Goal: Task Accomplishment & Management: Manage account settings

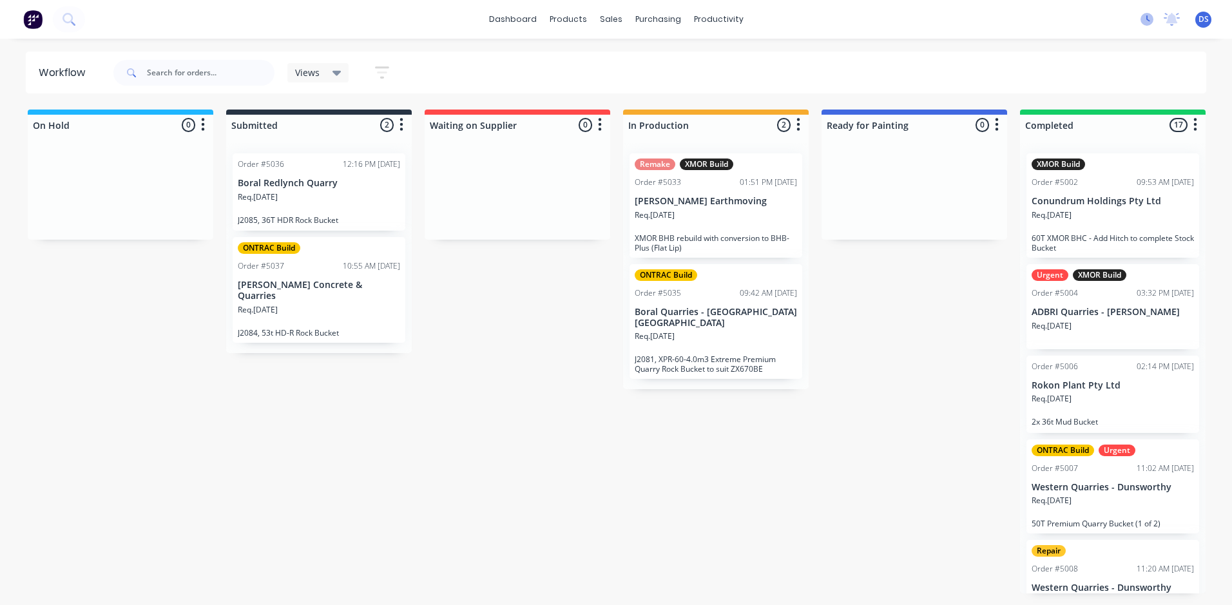
click at [1150, 18] on icon at bounding box center [1147, 19] width 13 height 13
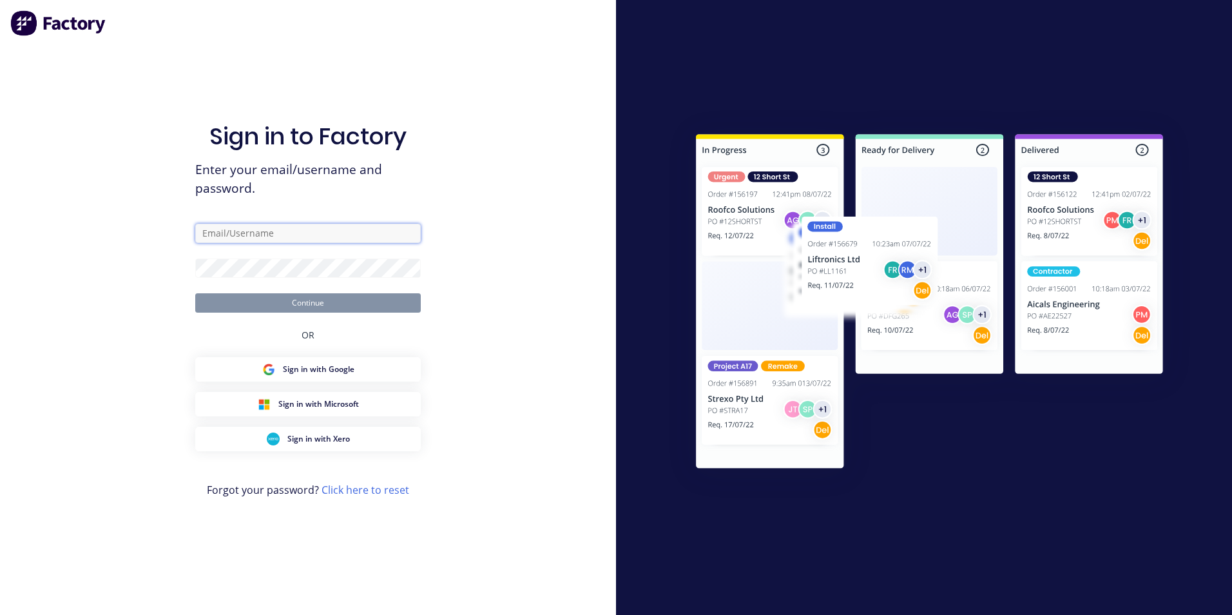
type input "[PERSON_NAME][EMAIL_ADDRESS][DOMAIN_NAME]"
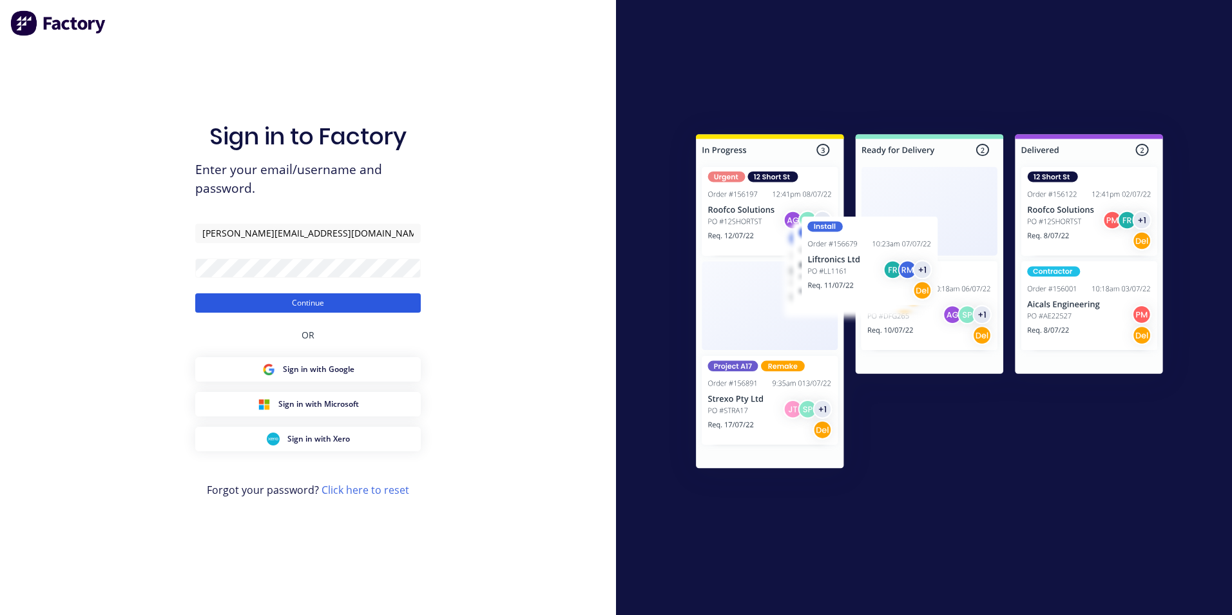
click at [226, 311] on button "Continue" at bounding box center [308, 302] width 226 height 19
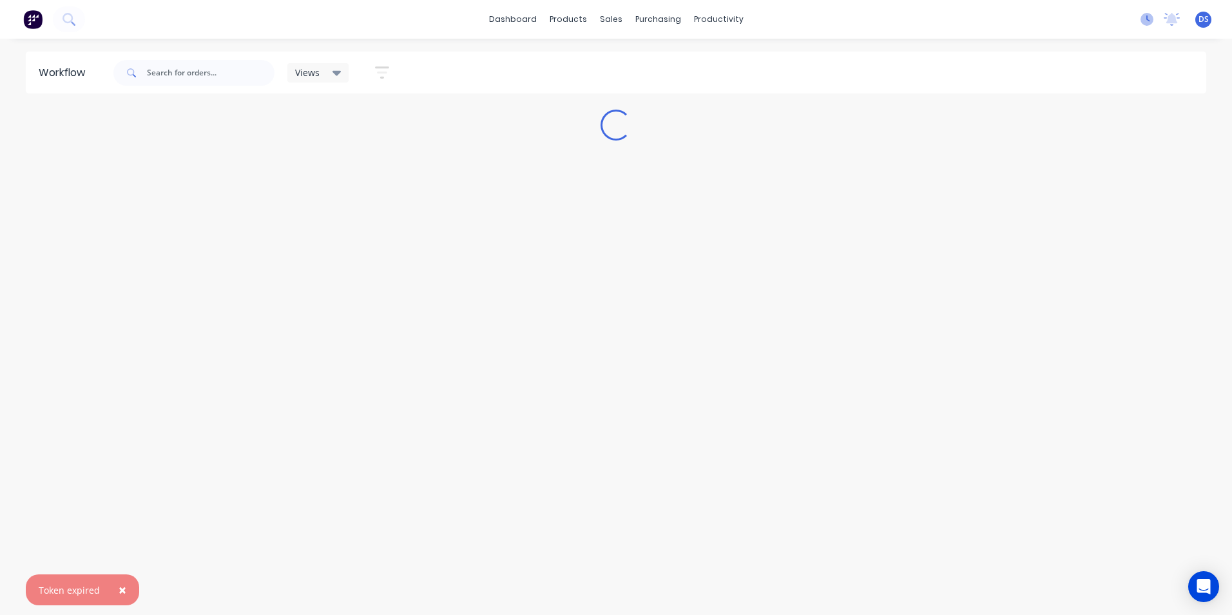
click at [1150, 19] on icon at bounding box center [1147, 19] width 13 height 13
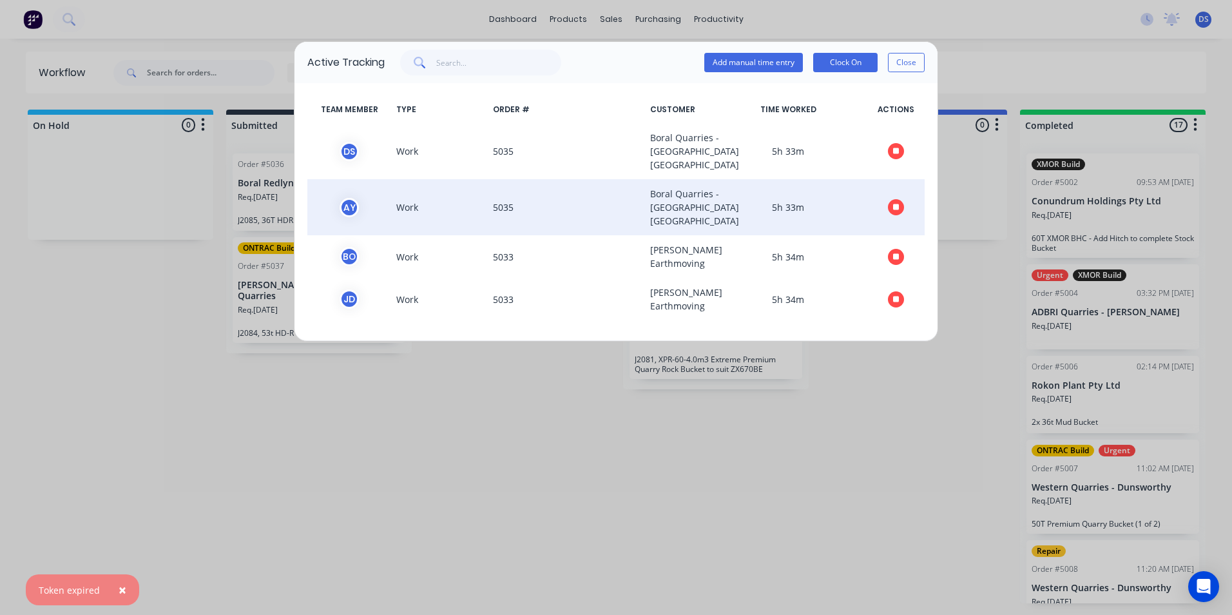
scroll to position [19, 0]
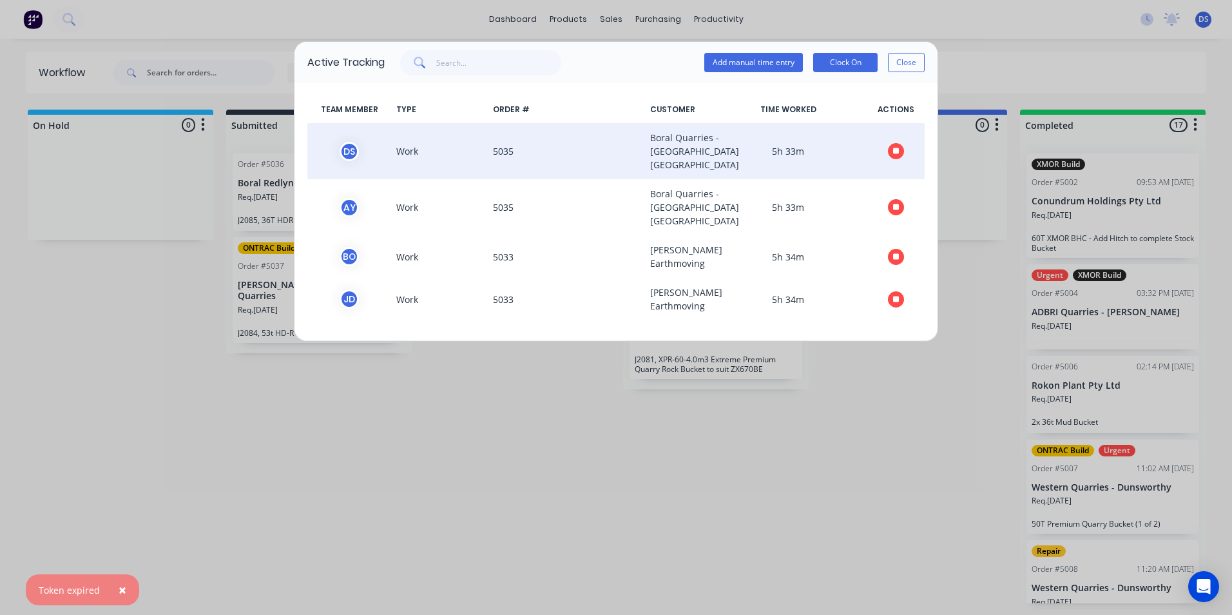
click at [893, 147] on icon "button" at bounding box center [896, 151] width 6 height 8
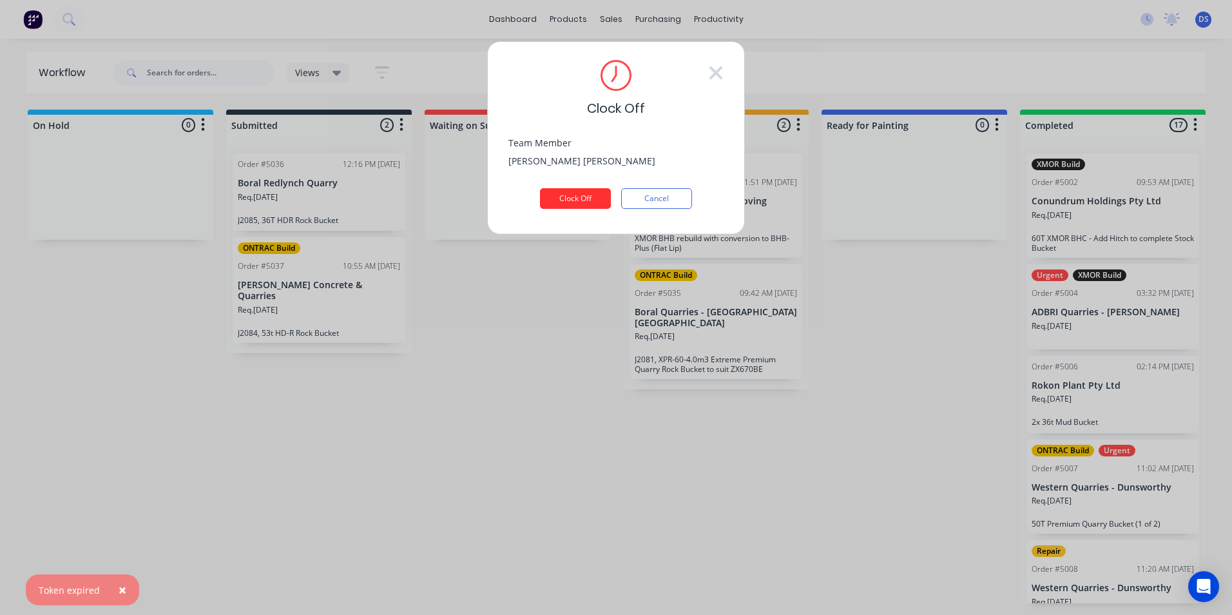
click at [592, 194] on button "Clock Off" at bounding box center [575, 198] width 71 height 21
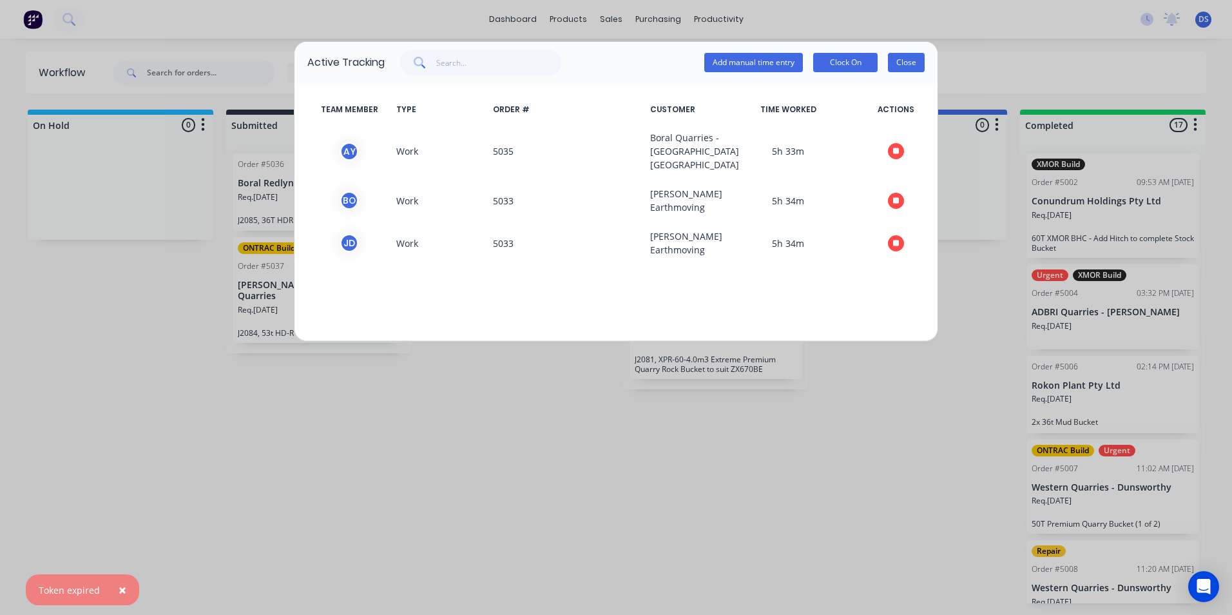
click at [897, 63] on button "Close" at bounding box center [906, 62] width 37 height 19
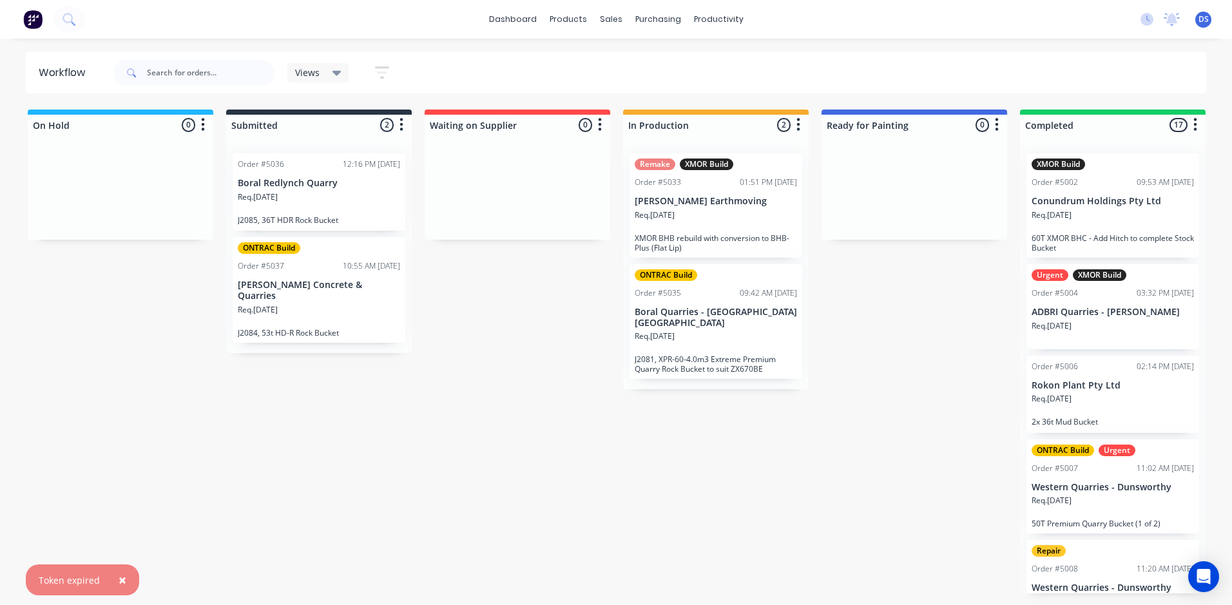
click at [123, 577] on span "×" at bounding box center [123, 580] width 8 height 18
click at [1144, 17] on icon at bounding box center [1147, 19] width 13 height 13
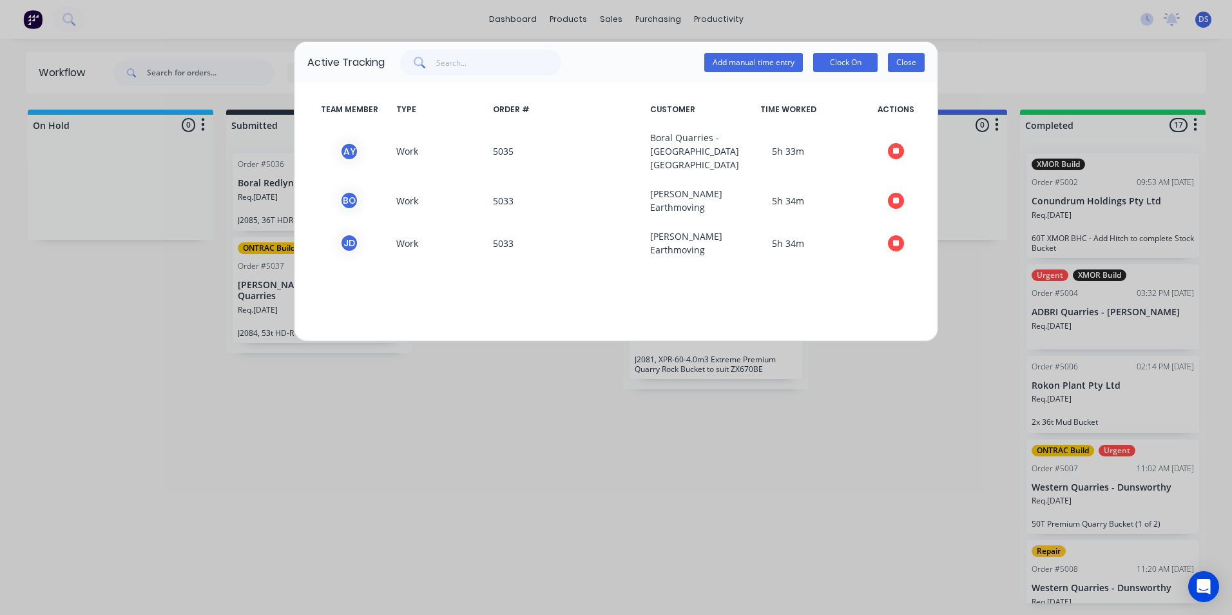
click at [909, 64] on button "Close" at bounding box center [906, 62] width 37 height 19
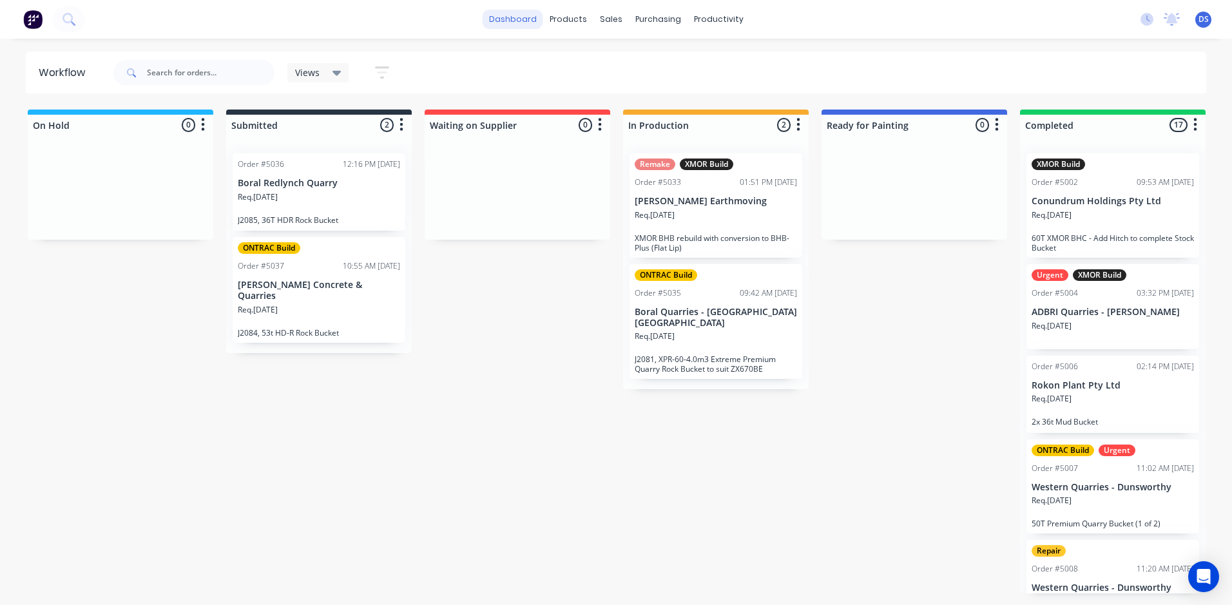
click at [516, 17] on link "dashboard" at bounding box center [513, 19] width 61 height 19
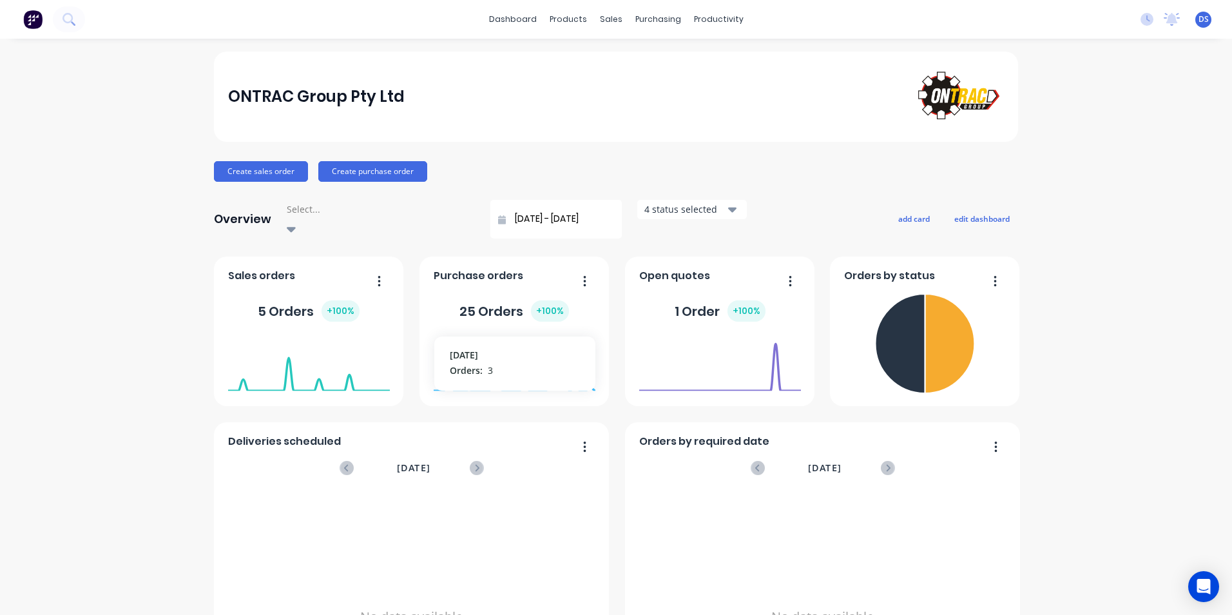
click at [489, 373] on foreignobject at bounding box center [515, 364] width 162 height 55
click at [501, 300] on div "25 Orders + 100 %" at bounding box center [515, 310] width 110 height 21
drag, startPoint x: 501, startPoint y: 298, endPoint x: 558, endPoint y: 302, distance: 56.9
click at [558, 302] on div "+ 100 %" at bounding box center [550, 310] width 38 height 21
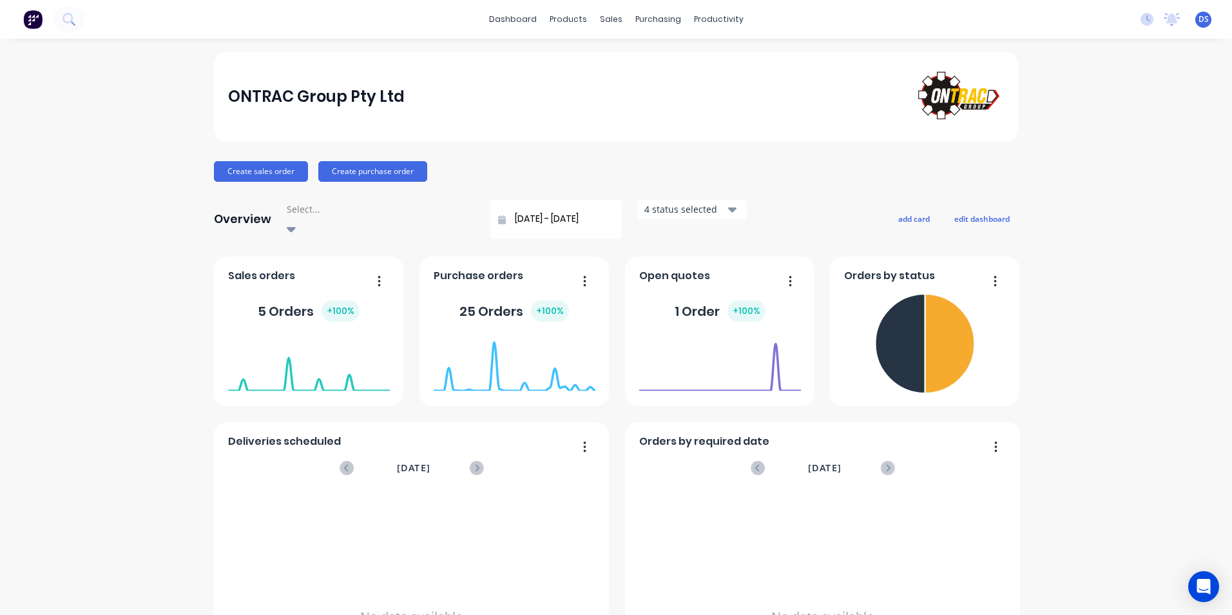
click at [583, 275] on icon "button" at bounding box center [584, 281] width 3 height 13
click at [543, 257] on div "Purchase orders 25 Orders + 100 %" at bounding box center [515, 332] width 190 height 150
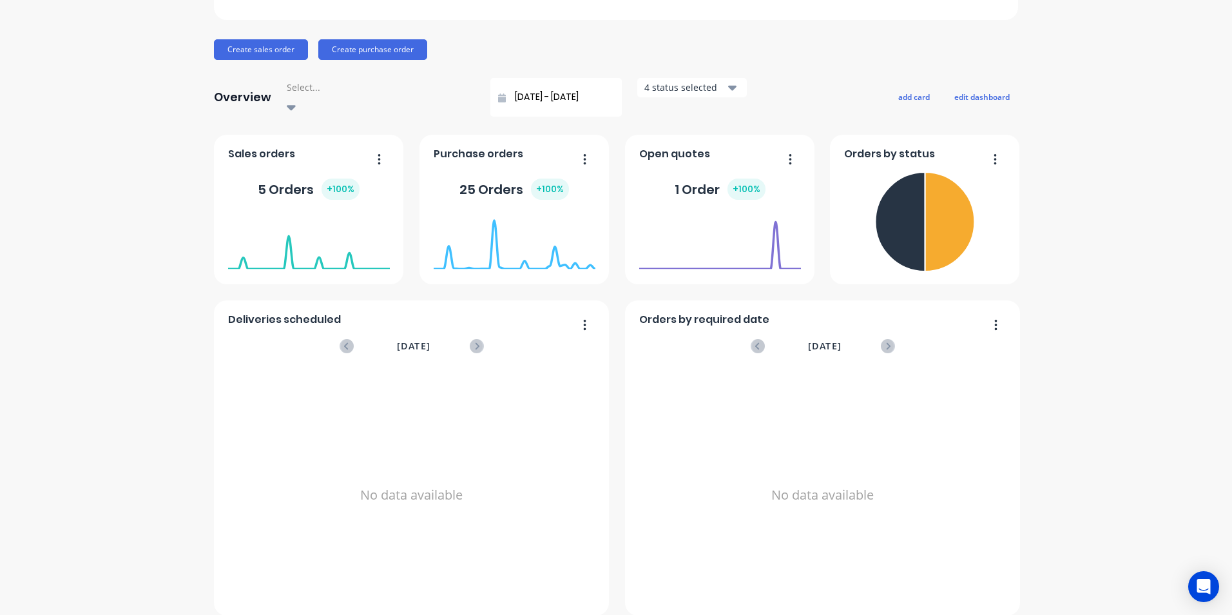
scroll to position [122, 0]
click at [347, 338] on div "[DATE]" at bounding box center [412, 345] width 142 height 14
click at [345, 338] on icon at bounding box center [347, 345] width 14 height 14
click at [470, 338] on icon at bounding box center [477, 345] width 14 height 14
click at [555, 251] on foreignobject at bounding box center [515, 242] width 162 height 55
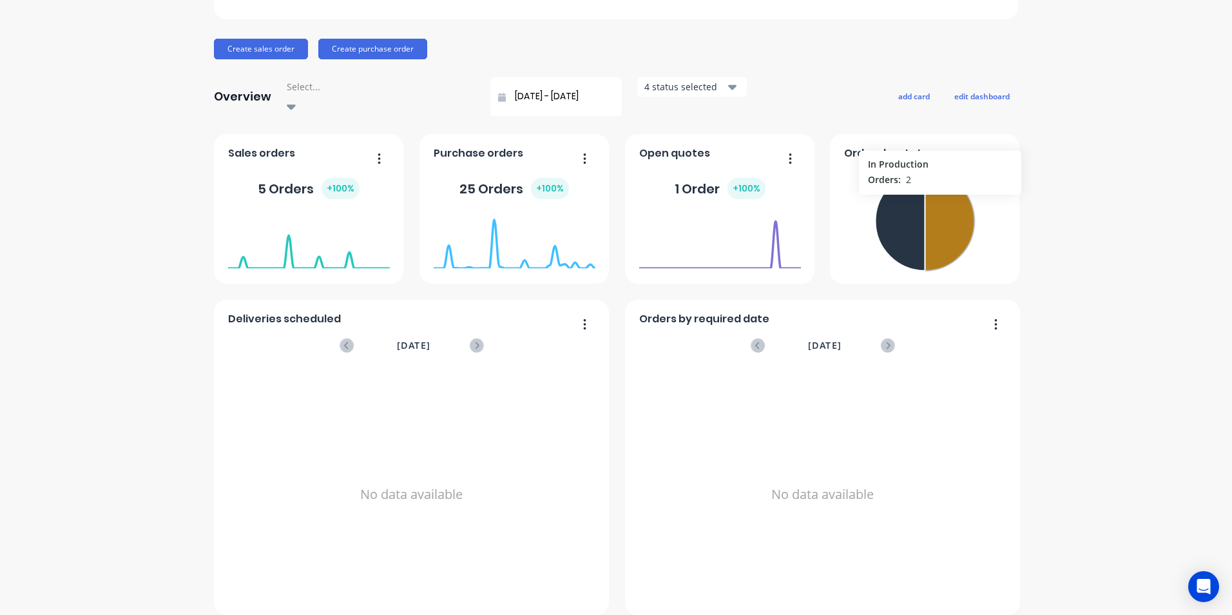
click at [935, 189] on icon at bounding box center [950, 220] width 50 height 99
click at [939, 193] on icon at bounding box center [950, 220] width 50 height 99
click at [940, 195] on icon at bounding box center [950, 220] width 50 height 99
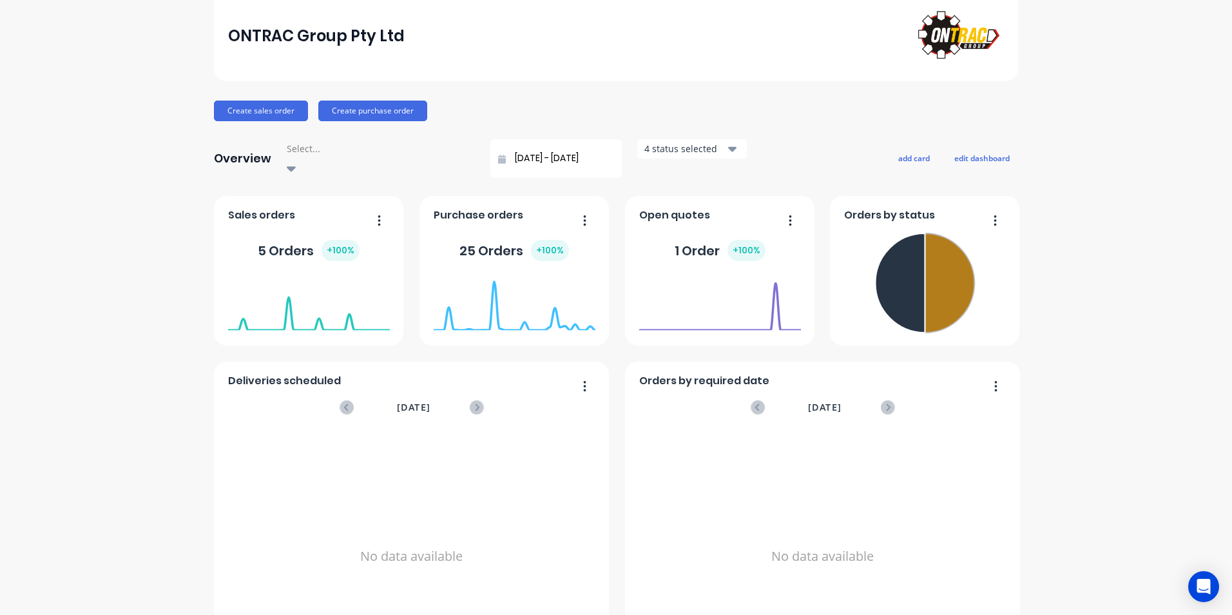
scroll to position [0, 0]
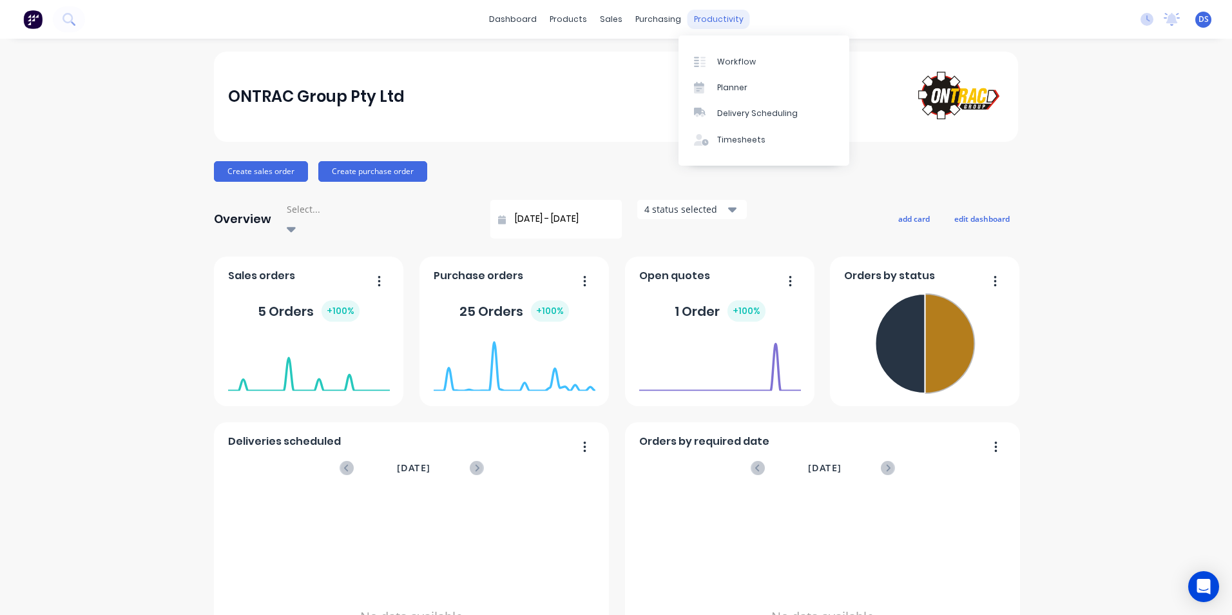
click at [714, 19] on div "productivity" at bounding box center [719, 19] width 63 height 19
click at [722, 55] on link "Workflow" at bounding box center [764, 61] width 171 height 26
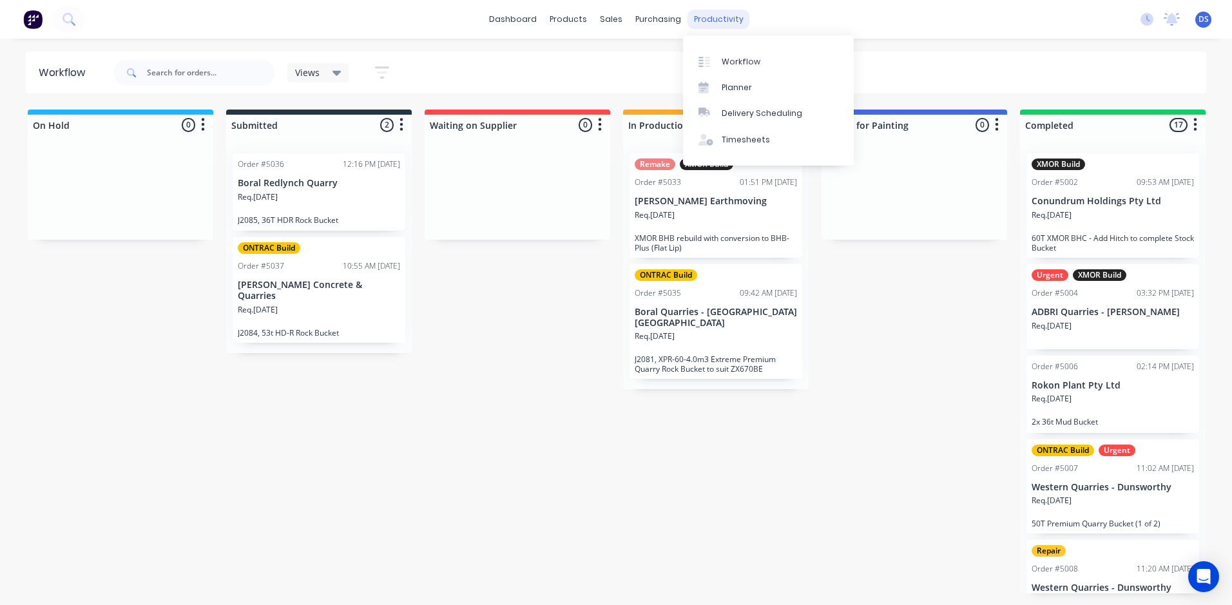
click at [705, 21] on div "productivity" at bounding box center [719, 19] width 63 height 19
click at [737, 90] on div "Planner" at bounding box center [737, 88] width 30 height 12
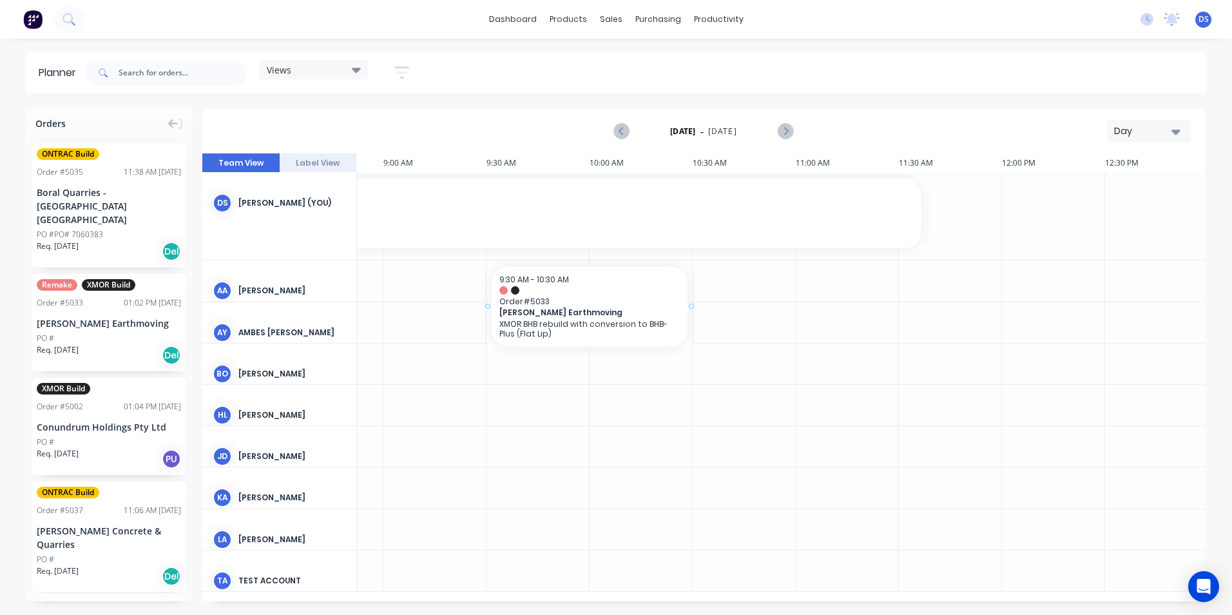
scroll to position [0, 795]
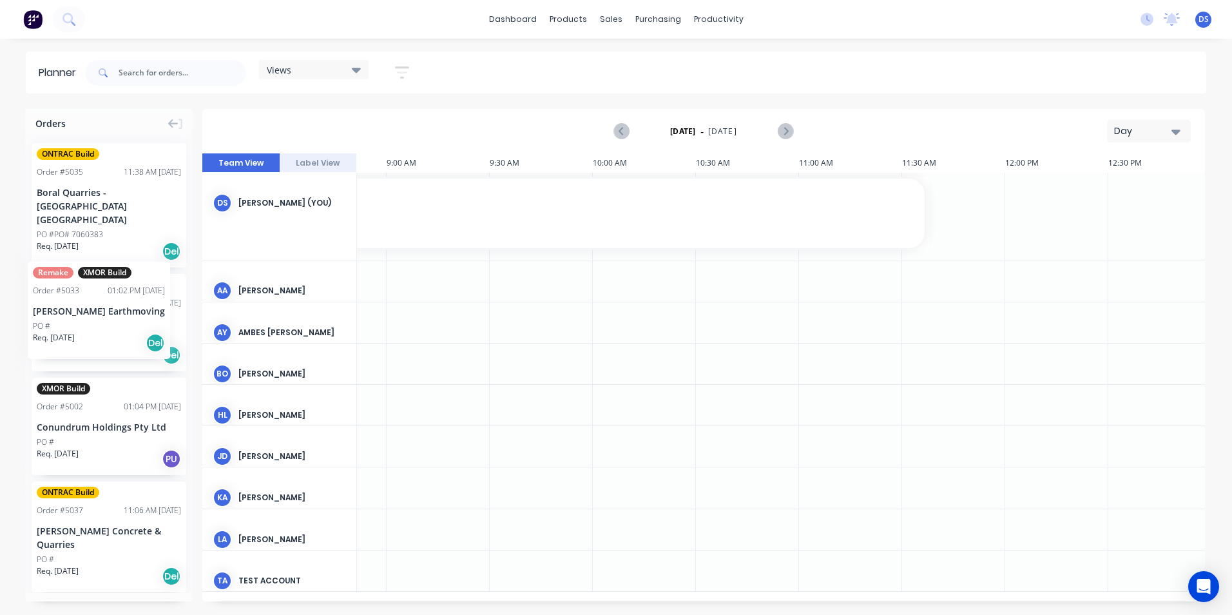
drag, startPoint x: 94, startPoint y: 292, endPoint x: 30, endPoint y: 252, distance: 75.3
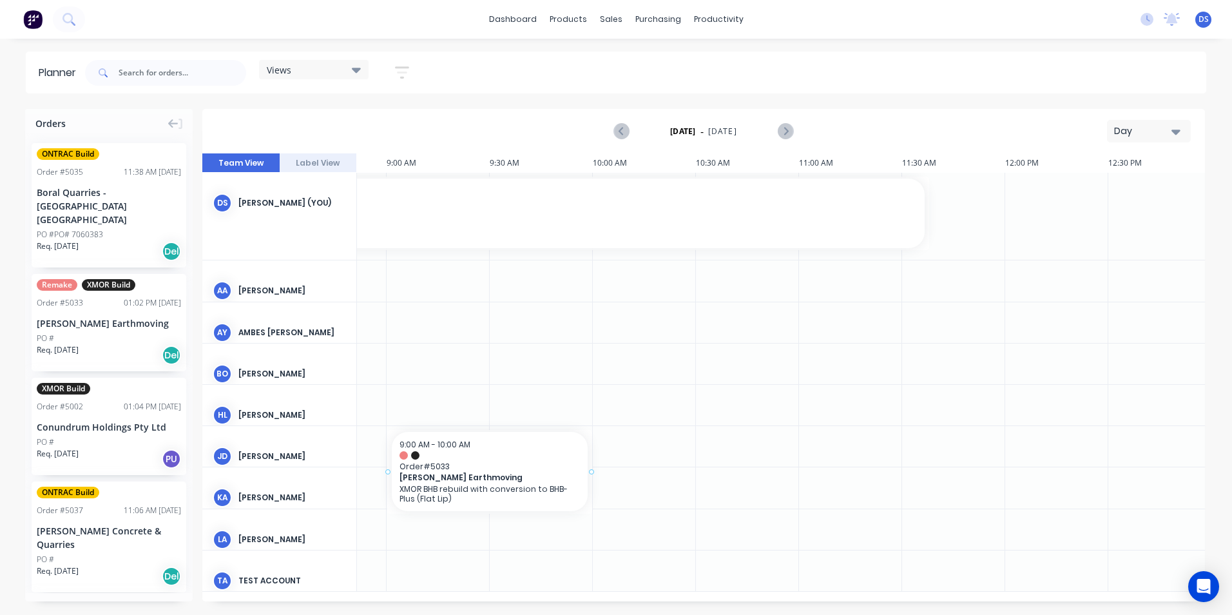
drag, startPoint x: 80, startPoint y: 298, endPoint x: 422, endPoint y: 443, distance: 371.7
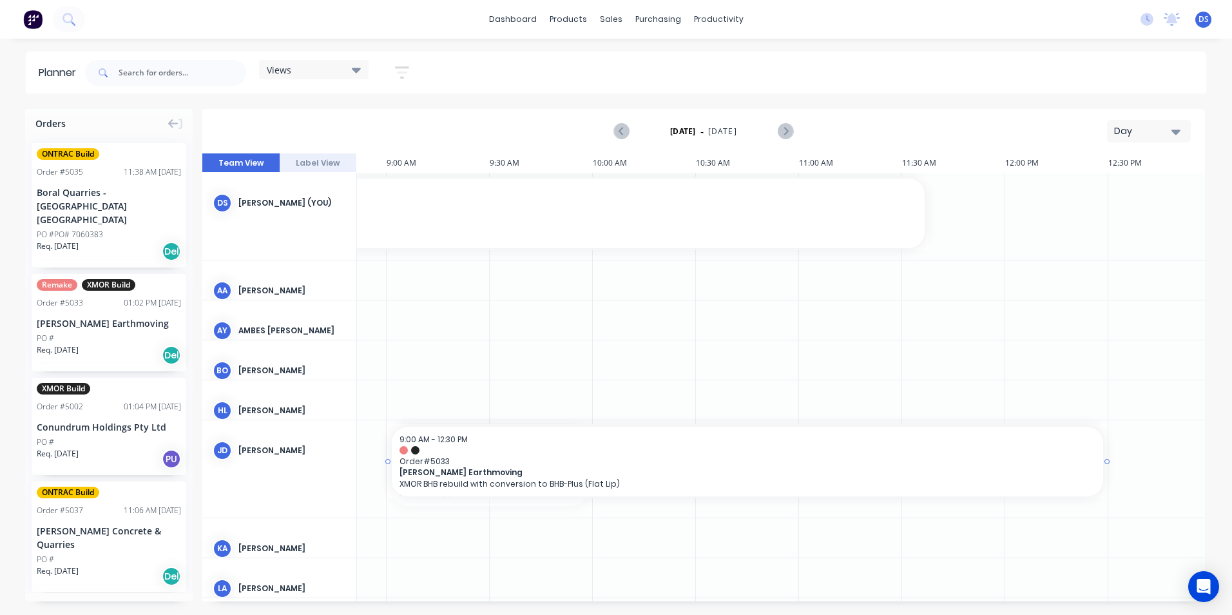
drag, startPoint x: 594, startPoint y: 464, endPoint x: 1104, endPoint y: 453, distance: 510.6
drag, startPoint x: 650, startPoint y: 602, endPoint x: 617, endPoint y: 598, distance: 33.2
click at [612, 599] on div "Orders ONTRAC Build Order # 5035 11:38 AM [DATE] Boral Quarries - [GEOGRAPHIC_D…" at bounding box center [616, 361] width 1232 height 505
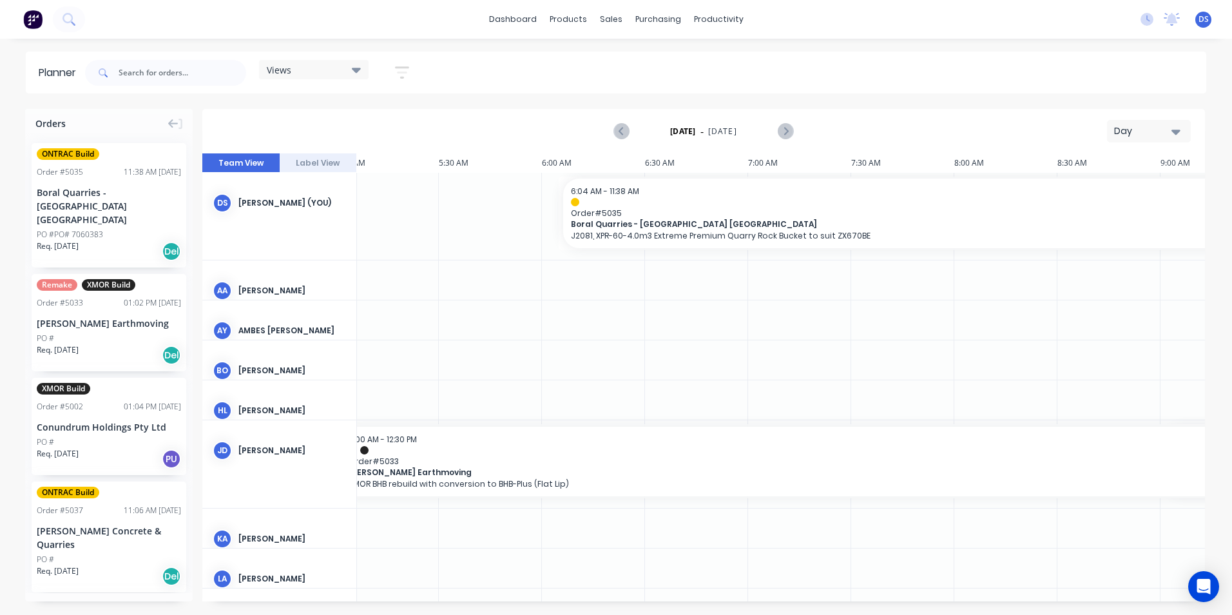
scroll to position [0, 0]
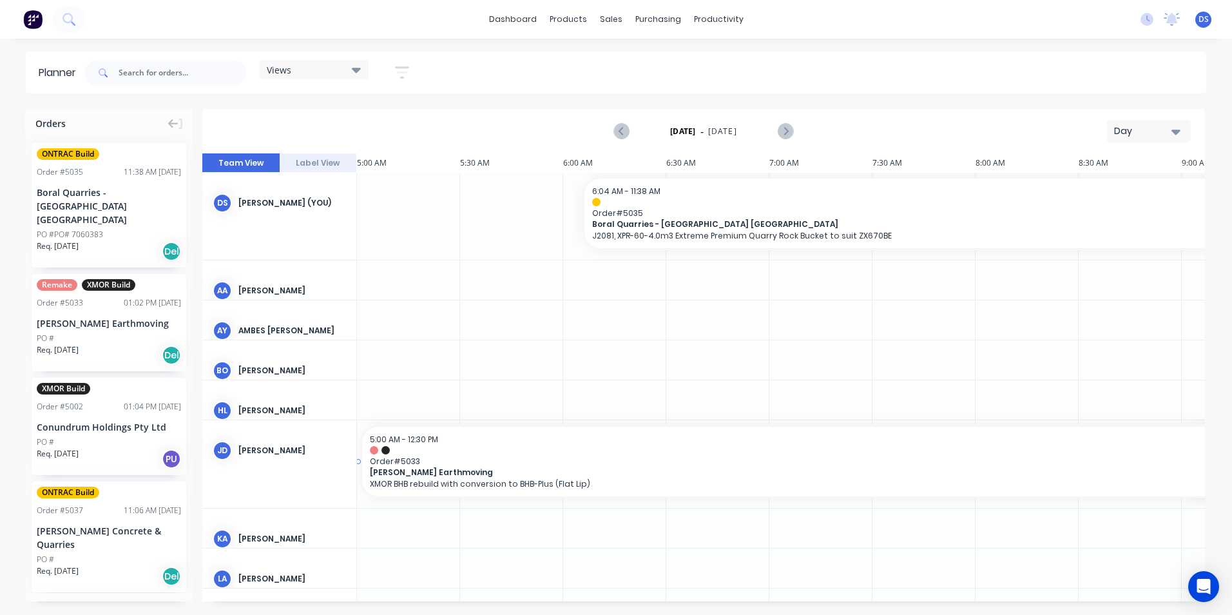
drag, startPoint x: 726, startPoint y: 460, endPoint x: 407, endPoint y: 441, distance: 319.7
drag, startPoint x: 600, startPoint y: 600, endPoint x: 847, endPoint y: 599, distance: 246.9
click at [847, 599] on div at bounding box center [703, 377] width 1003 height 448
click at [1093, 600] on div at bounding box center [703, 377] width 1003 height 448
drag, startPoint x: 873, startPoint y: 319, endPoint x: 832, endPoint y: 326, distance: 41.8
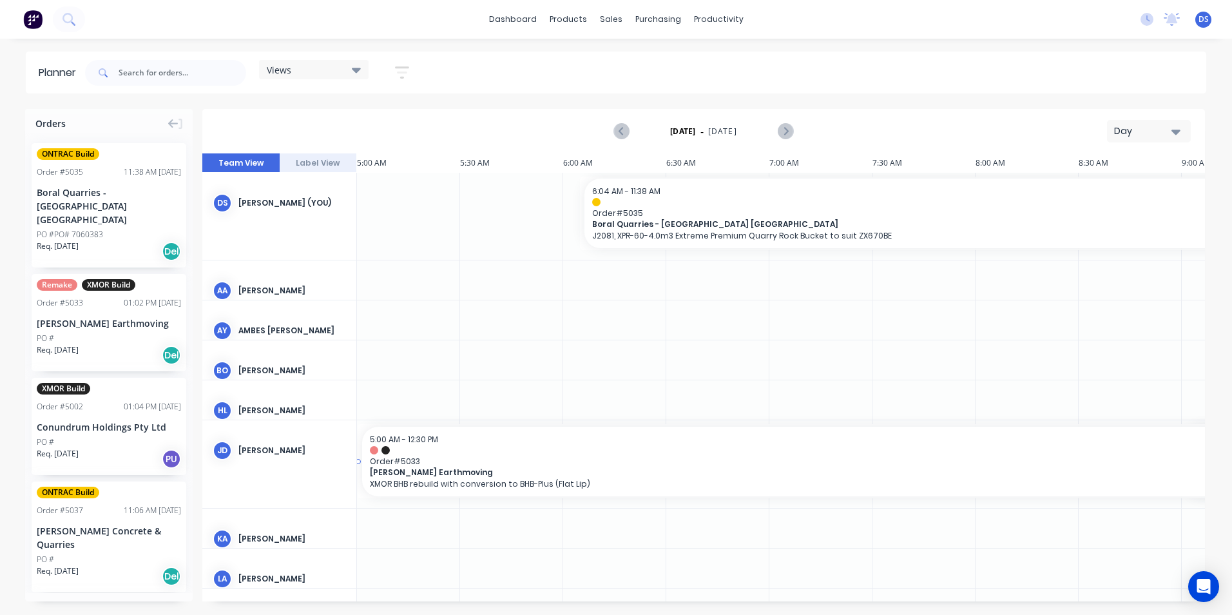
click at [873, 313] on div at bounding box center [703, 377] width 1003 height 448
click at [484, 337] on div at bounding box center [703, 377] width 1003 height 448
click at [485, 336] on div at bounding box center [703, 377] width 1003 height 448
click at [123, 229] on div "PO #PO# 7060383" at bounding box center [109, 235] width 144 height 12
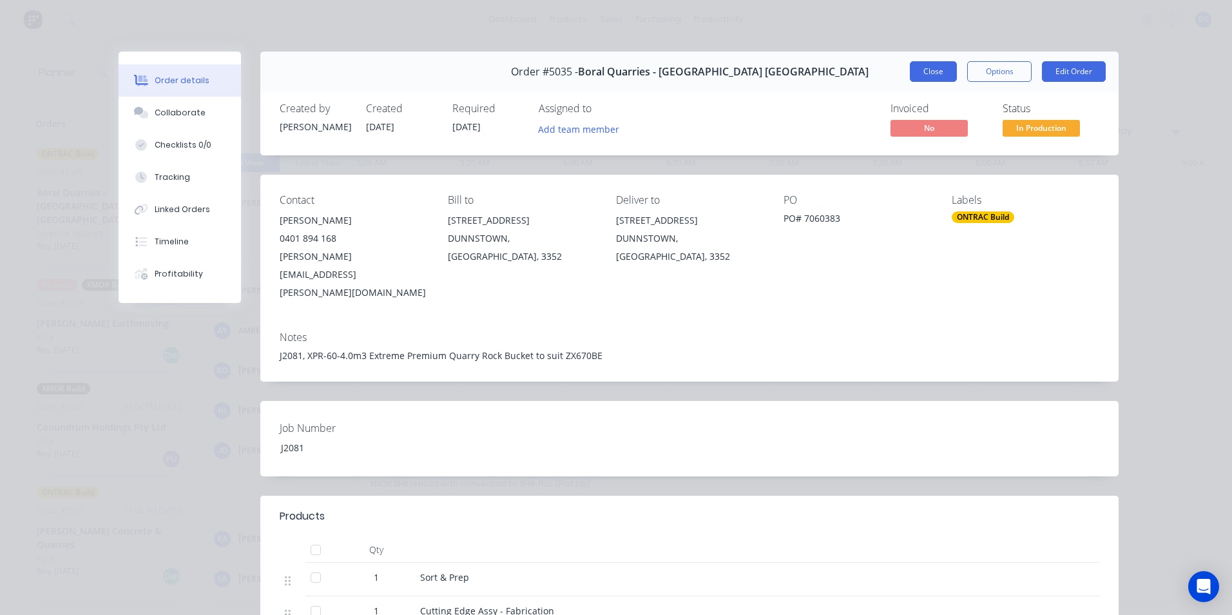
click at [935, 75] on button "Close" at bounding box center [933, 71] width 47 height 21
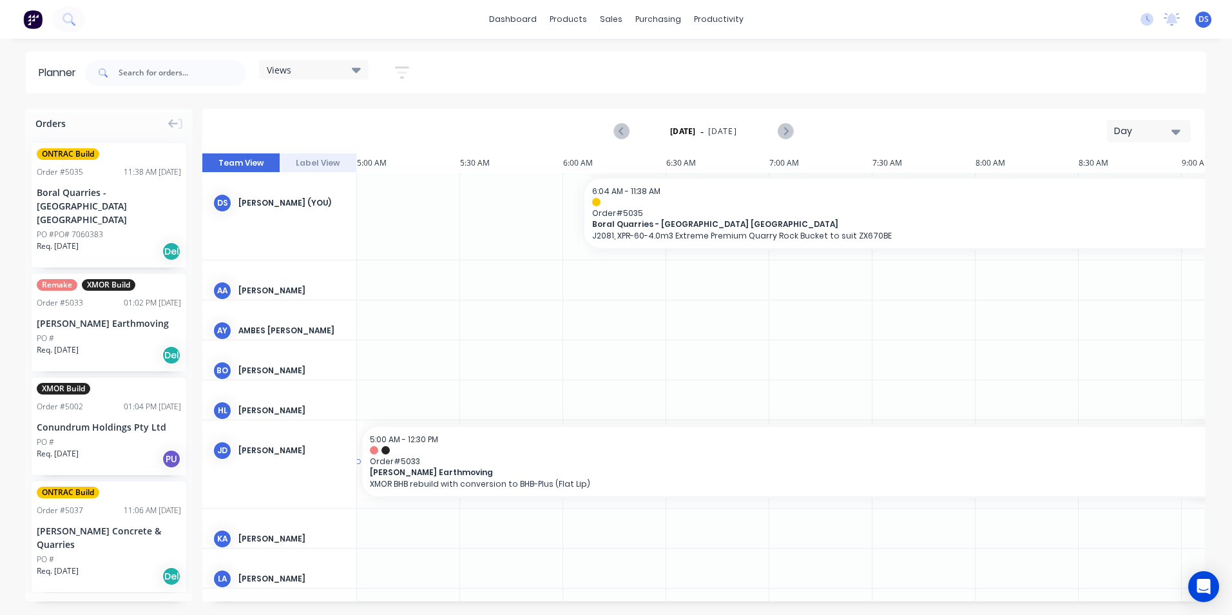
drag, startPoint x: 640, startPoint y: 601, endPoint x: 803, endPoint y: 570, distance: 165.4
click at [801, 589] on div at bounding box center [703, 377] width 1003 height 448
click at [789, 537] on div at bounding box center [703, 377] width 1003 height 448
click at [393, 454] on div at bounding box center [703, 377] width 1003 height 448
drag, startPoint x: 414, startPoint y: 468, endPoint x: 667, endPoint y: 394, distance: 263.8
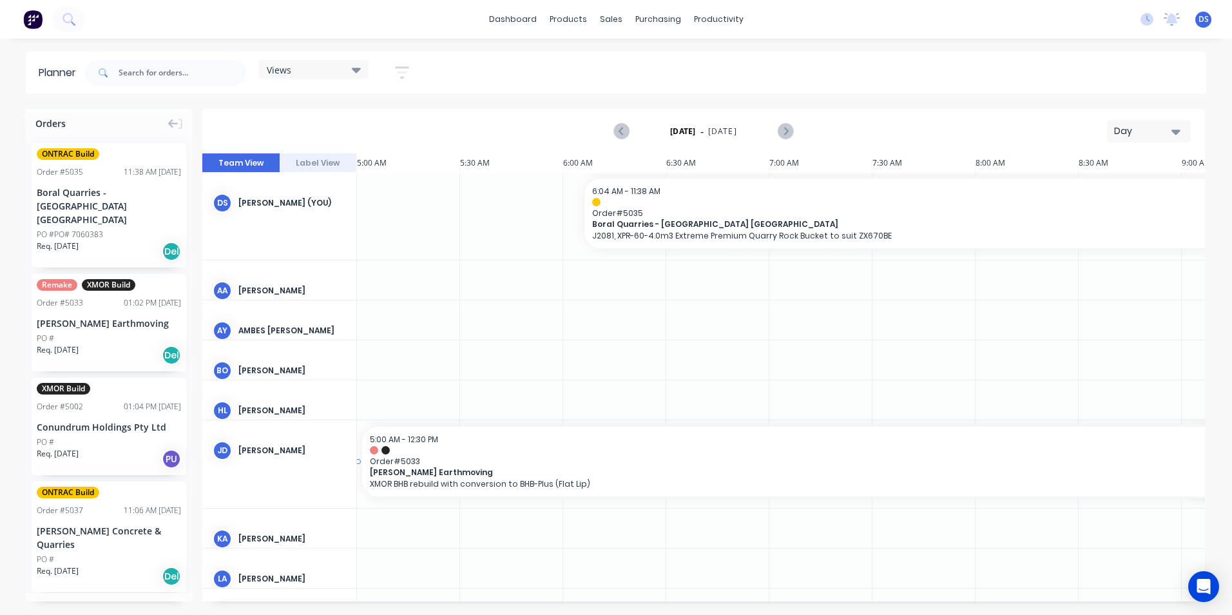
click at [627, 469] on div at bounding box center [703, 377] width 1003 height 448
drag, startPoint x: 667, startPoint y: 394, endPoint x: 579, endPoint y: 250, distance: 168.9
click at [503, 295] on div at bounding box center [703, 377] width 1003 height 448
click at [788, 126] on icon "Next page" at bounding box center [785, 131] width 15 height 15
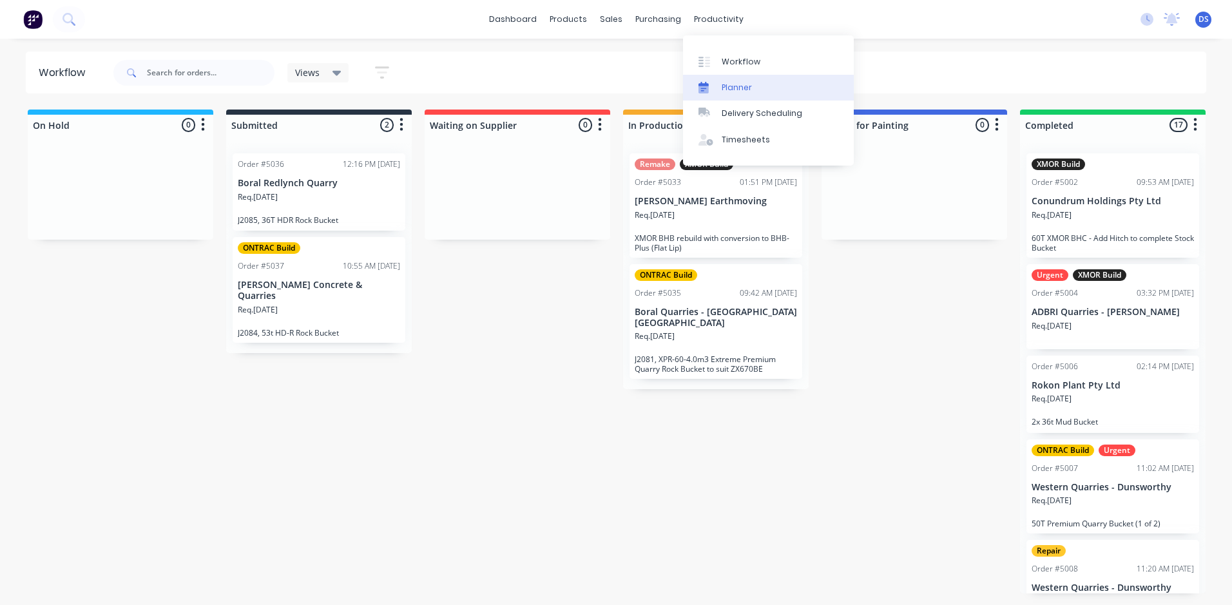
click at [746, 88] on div "Planner" at bounding box center [737, 88] width 30 height 12
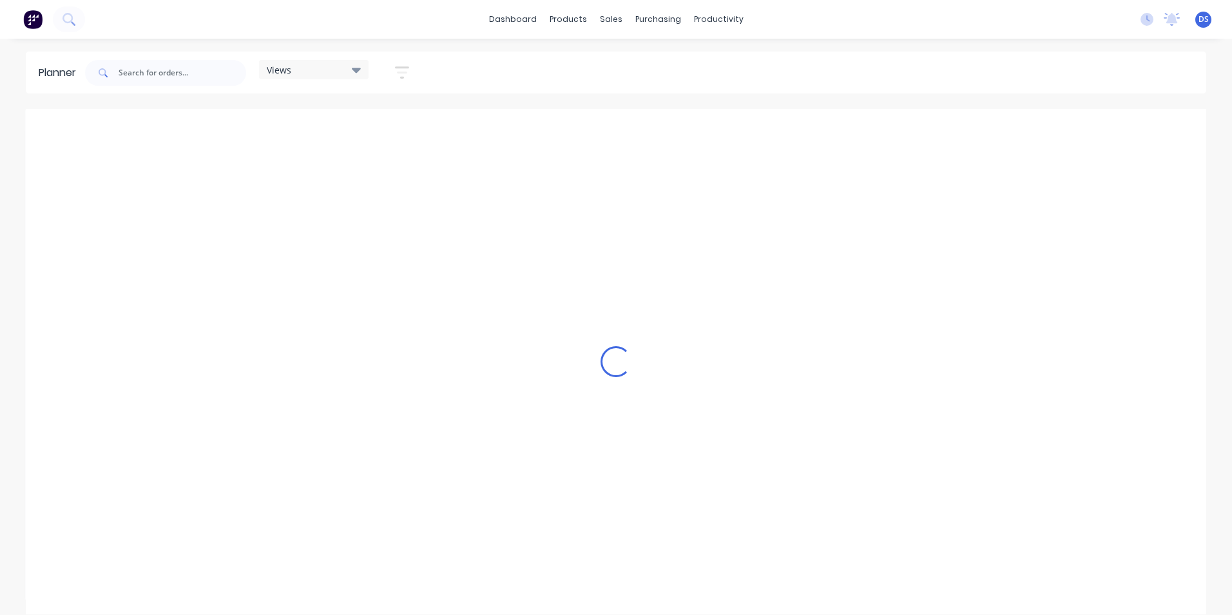
scroll to position [0, 807]
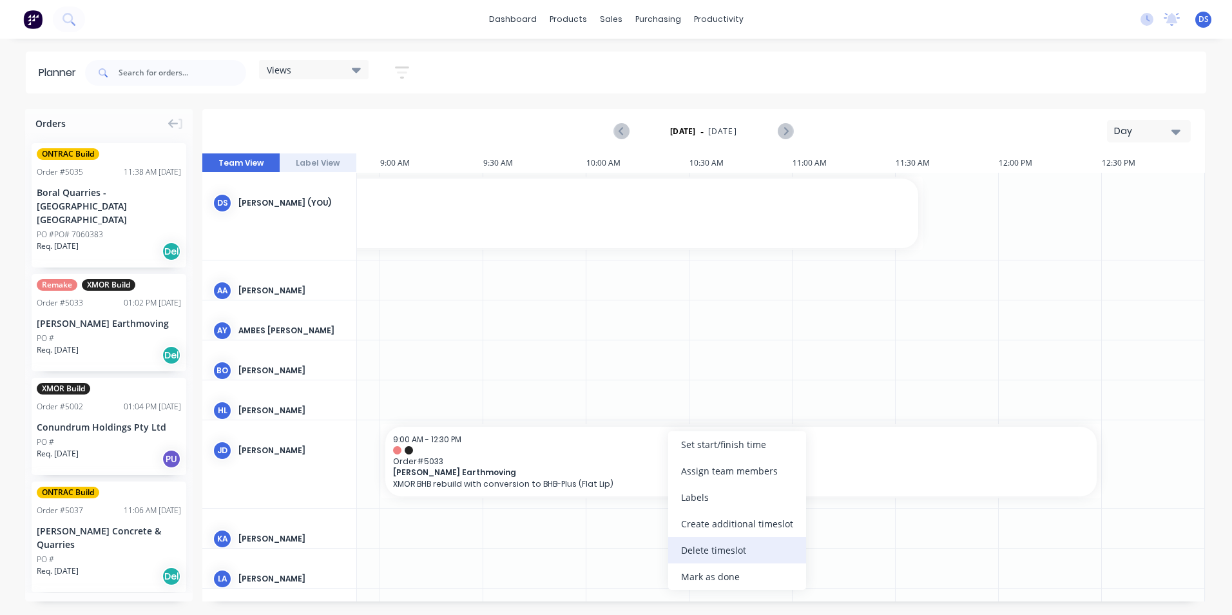
click at [747, 549] on div "Delete timeslot" at bounding box center [737, 550] width 138 height 26
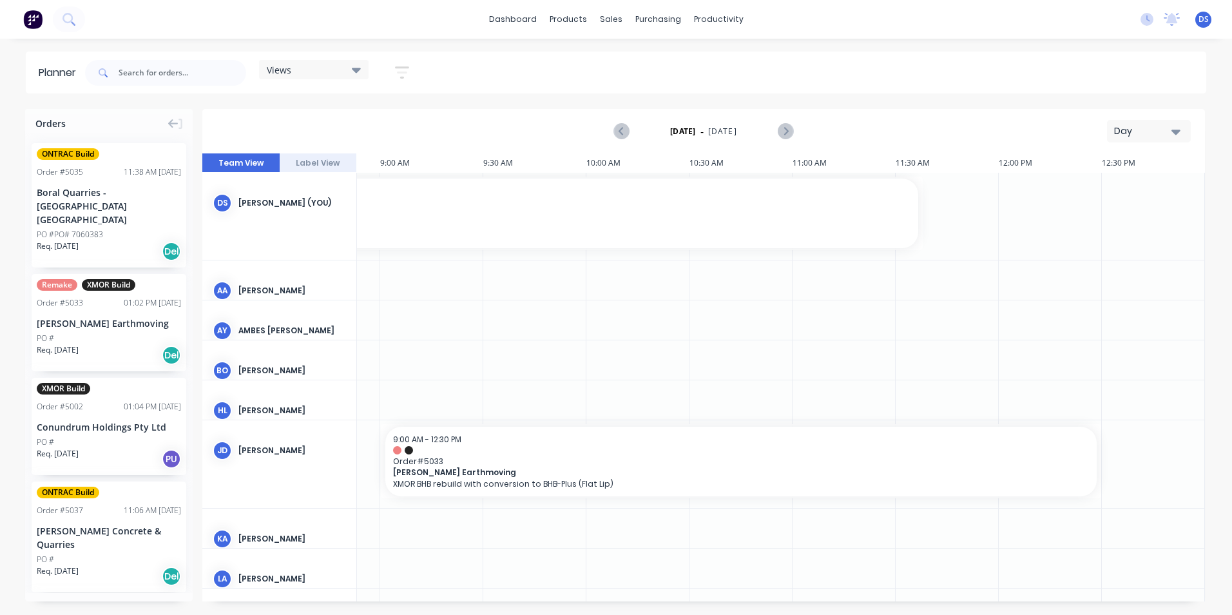
scroll to position [0, 802]
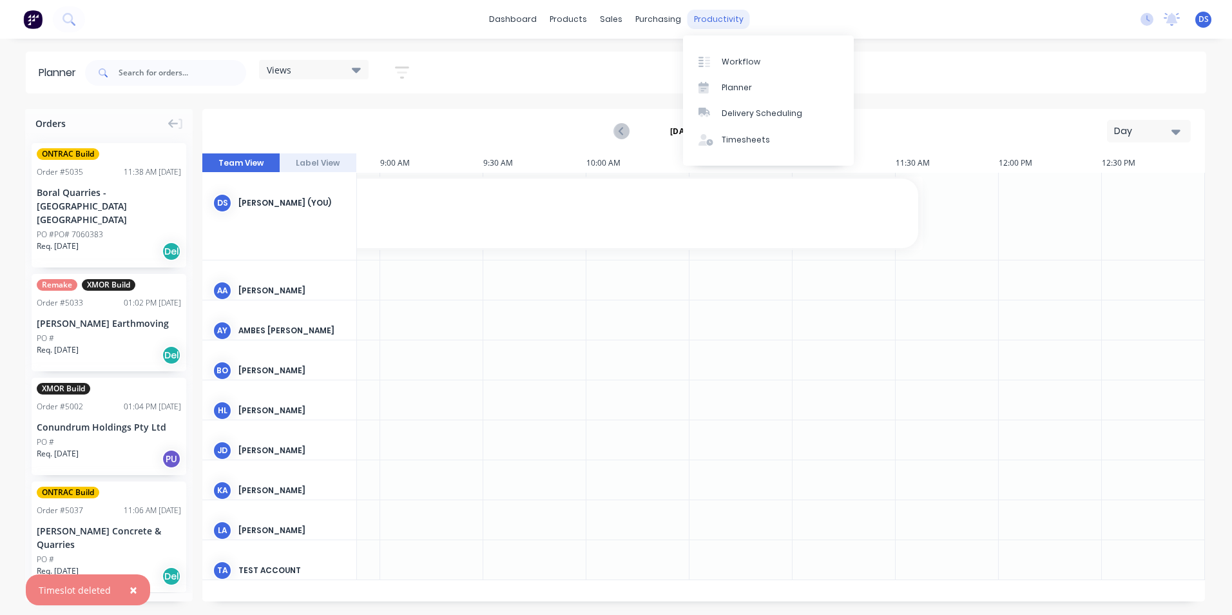
click at [697, 19] on div "productivity" at bounding box center [719, 19] width 63 height 19
click at [784, 110] on div "Delivery Scheduling" at bounding box center [762, 114] width 81 height 12
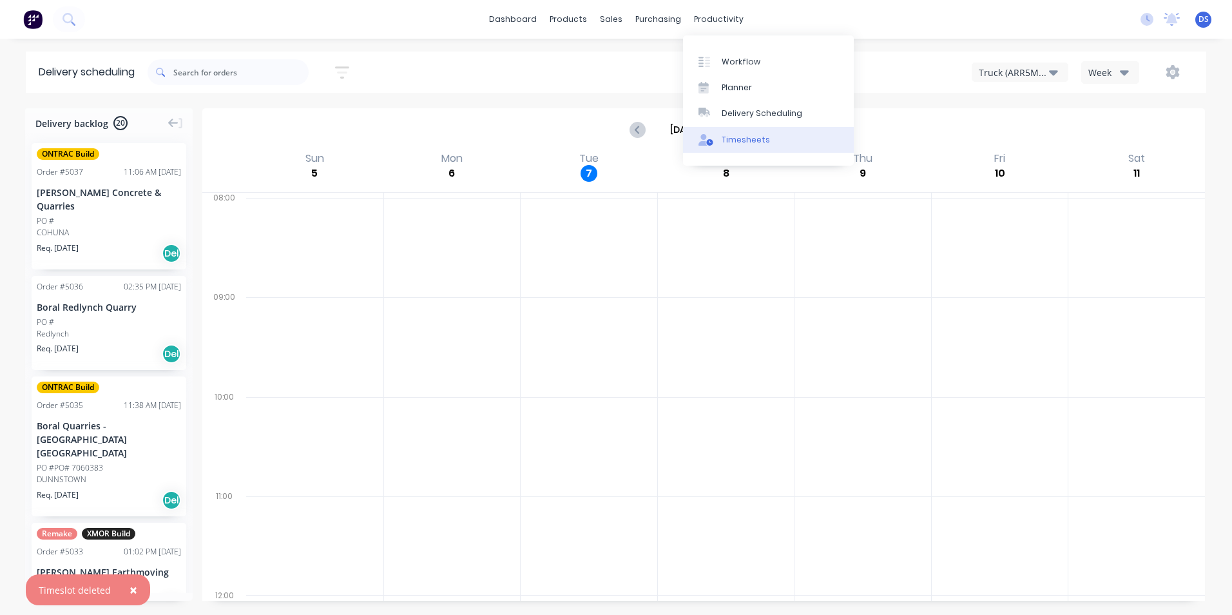
click at [743, 139] on div "Timesheets" at bounding box center [746, 140] width 48 height 12
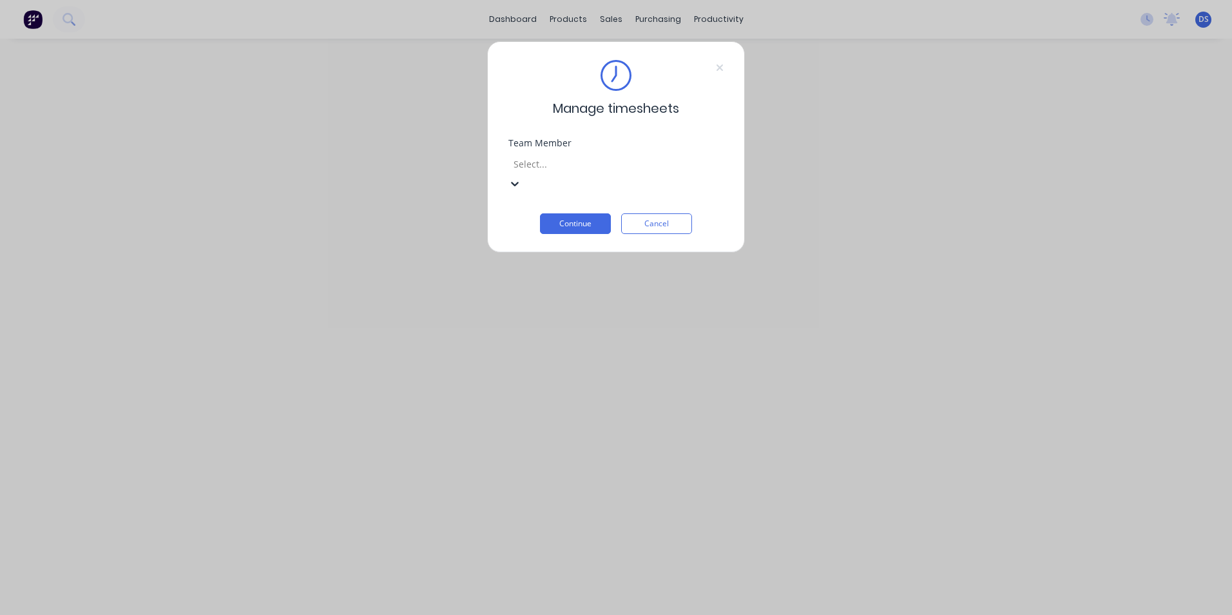
click at [598, 162] on div at bounding box center [605, 164] width 186 height 16
click at [583, 213] on button "Continue" at bounding box center [575, 223] width 71 height 21
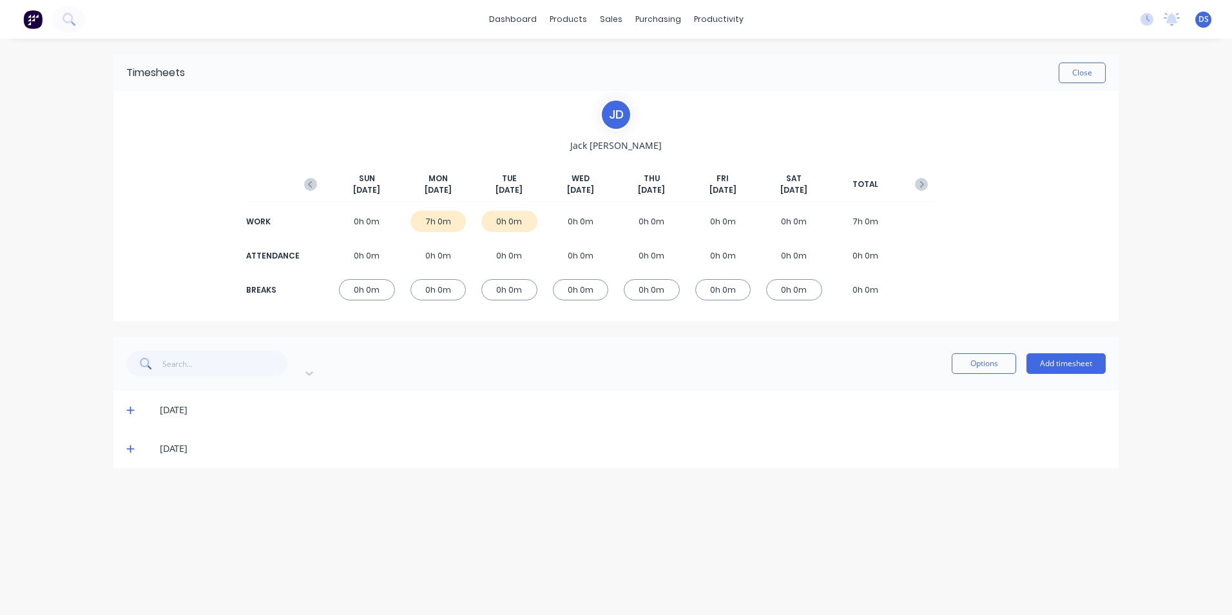
click at [128, 405] on icon at bounding box center [130, 409] width 8 height 9
click at [131, 444] on icon at bounding box center [130, 448] width 8 height 9
click at [318, 184] on button "button" at bounding box center [311, 184] width 26 height 23
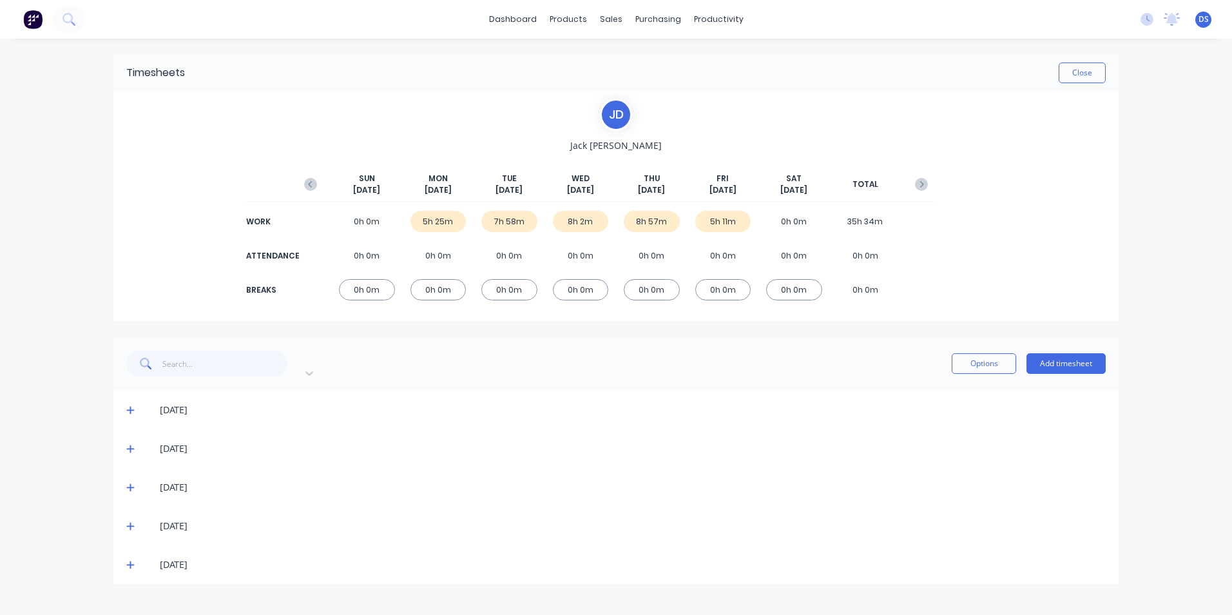
click at [654, 219] on div "8h 57m" at bounding box center [652, 221] width 56 height 21
click at [650, 287] on div "0h 0m" at bounding box center [652, 289] width 56 height 21
click at [664, 213] on div "8h 57m" at bounding box center [652, 221] width 56 height 21
click at [129, 521] on icon at bounding box center [130, 525] width 8 height 9
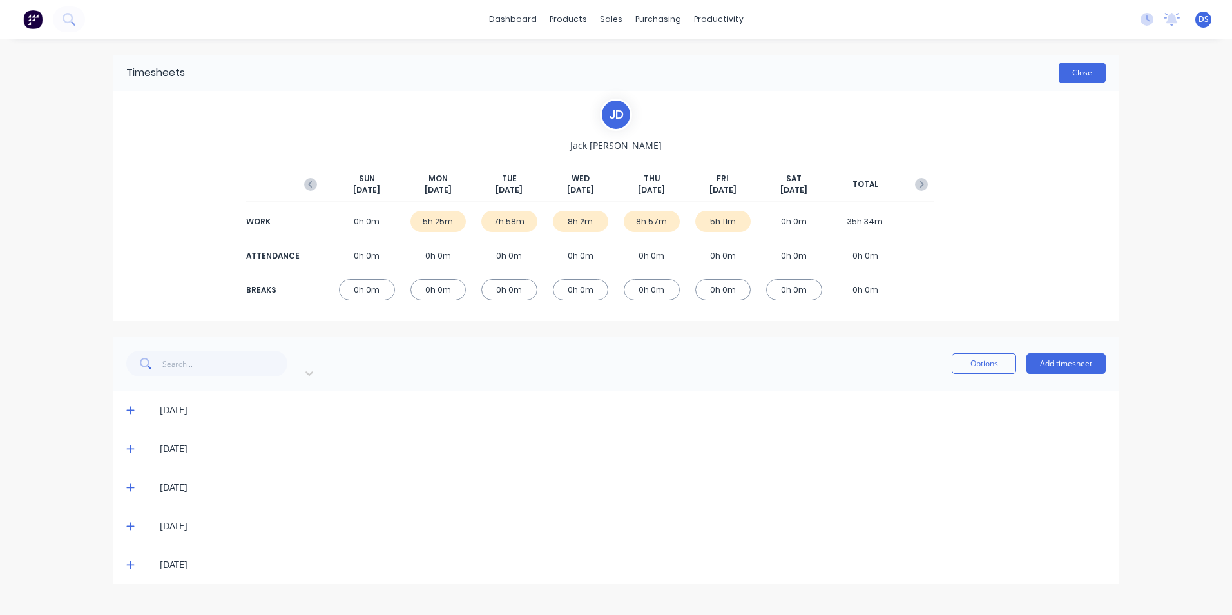
click at [1076, 71] on button "Close" at bounding box center [1082, 73] width 47 height 21
